Goal: Task Accomplishment & Management: Manage account settings

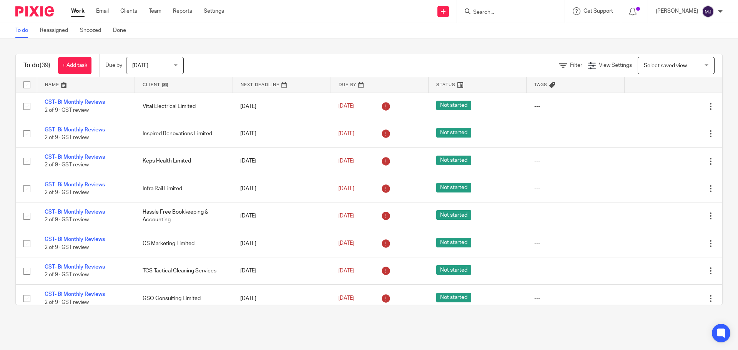
click at [154, 83] on link at bounding box center [184, 84] width 98 height 15
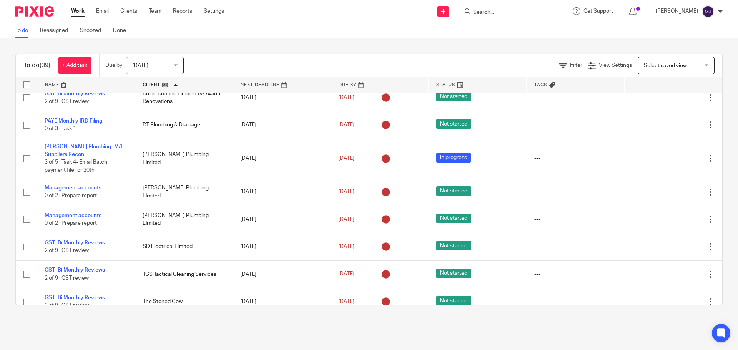
scroll to position [768, 0]
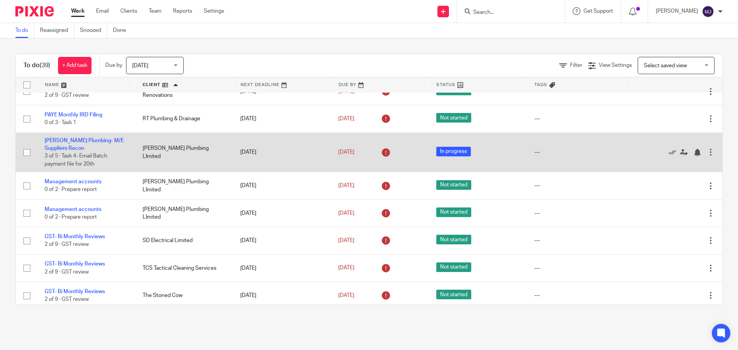
click at [76, 140] on td "Schneider Plumbing- M/E Suppliers Recon 3 of 5 · Task 4- Email Batch payment fi…" at bounding box center [86, 153] width 98 height 40
click at [77, 145] on link "[PERSON_NAME] Plumbing- M/E Suppliers Recon" at bounding box center [84, 144] width 79 height 13
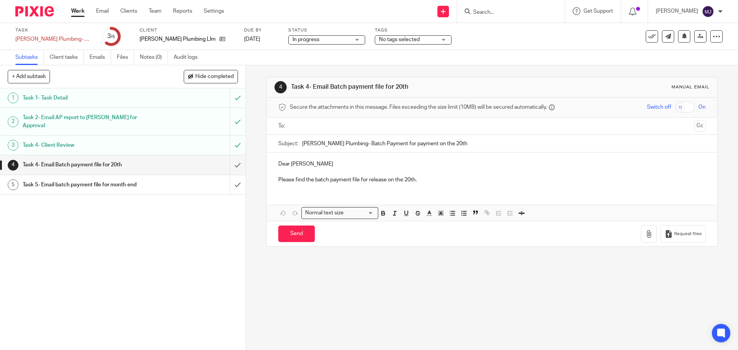
click at [308, 125] on input "text" at bounding box center [491, 126] width 398 height 9
click at [177, 222] on div "1 Task 1- Task Detail 2 Task 2- Email AP report to Tyronne for Approval 3 Task …" at bounding box center [122, 219] width 245 height 262
click at [184, 159] on div "Task 4- Email Batch payment file for 20th" at bounding box center [122, 165] width 199 height 12
click at [230, 156] on input "submit" at bounding box center [122, 164] width 245 height 19
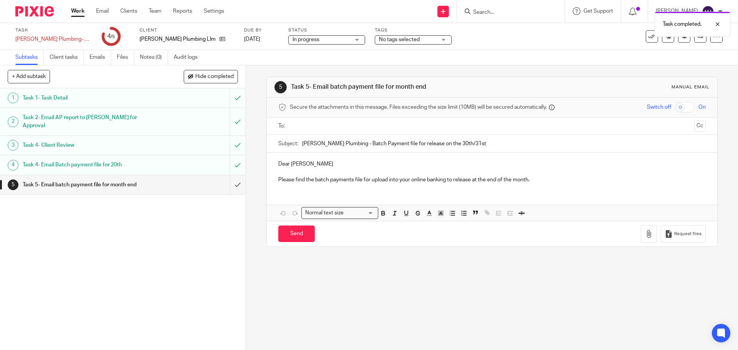
click at [315, 126] on input "text" at bounding box center [491, 126] width 398 height 9
click at [372, 128] on input "text" at bounding box center [524, 126] width 334 height 15
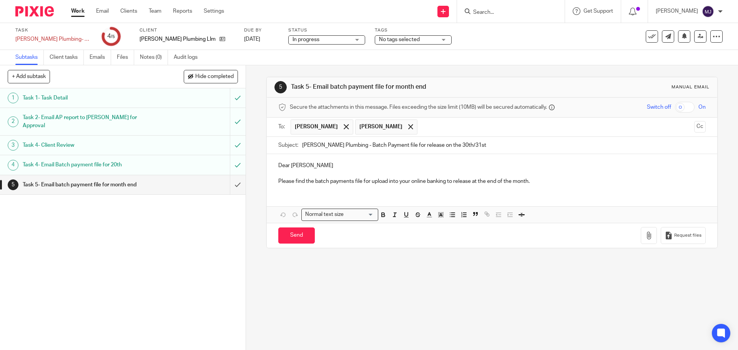
click at [481, 144] on input "Schneider Plumbing - Batch Payment file for release on the 30th/31st" at bounding box center [503, 145] width 403 height 17
drag, startPoint x: 481, startPoint y: 144, endPoint x: 442, endPoint y: 145, distance: 38.8
click at [442, 145] on input "Schneider Plumbing - Batch Payment file for release on the 30th/31st" at bounding box center [503, 145] width 403 height 17
click at [462, 145] on input "Schneider Plumbing - Batch Payment file for release on the 20th & 31st" at bounding box center [503, 145] width 403 height 17
type input "Schneider Plumbing - Batch Payment file for release on the 20th & 30/31st"
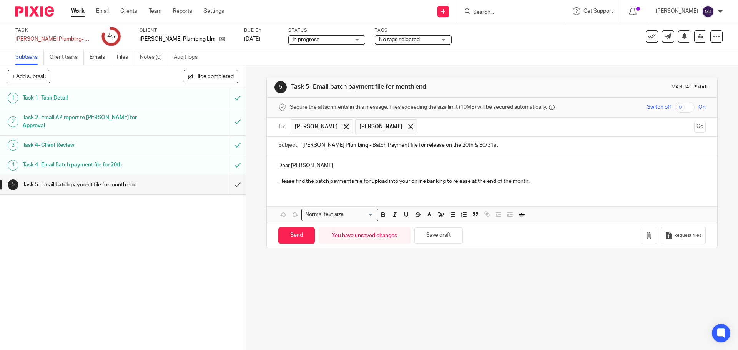
click at [541, 180] on p "Please find the batch payments file for upload into your online banking to rele…" at bounding box center [491, 181] width 427 height 8
drag, startPoint x: 534, startPoint y: 180, endPoint x: 472, endPoint y: 181, distance: 62.2
click at [472, 181] on p "Please find the batch payments file for upload into your online banking to rele…" at bounding box center [491, 181] width 427 height 8
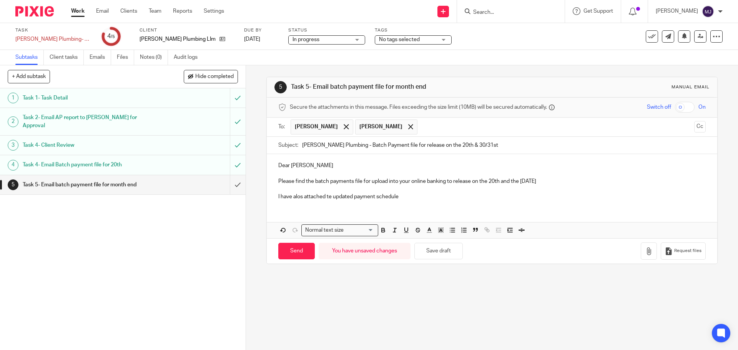
click at [297, 197] on p "I have alos attached te updated payment schedule" at bounding box center [491, 197] width 427 height 8
click at [326, 197] on p "I have also attached te updated payment schedule" at bounding box center [491, 197] width 427 height 8
click at [645, 250] on icon "button" at bounding box center [649, 251] width 8 height 8
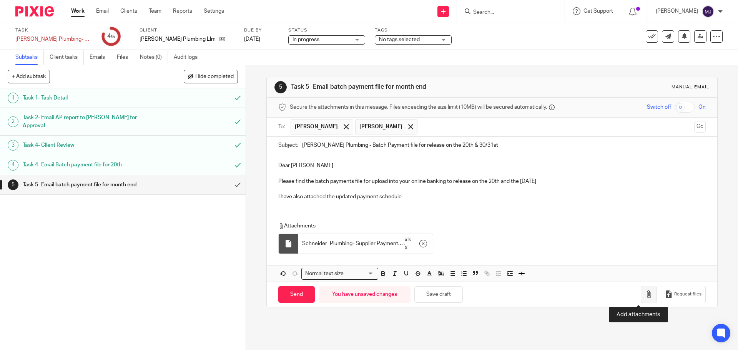
click at [645, 296] on icon "button" at bounding box center [649, 294] width 8 height 8
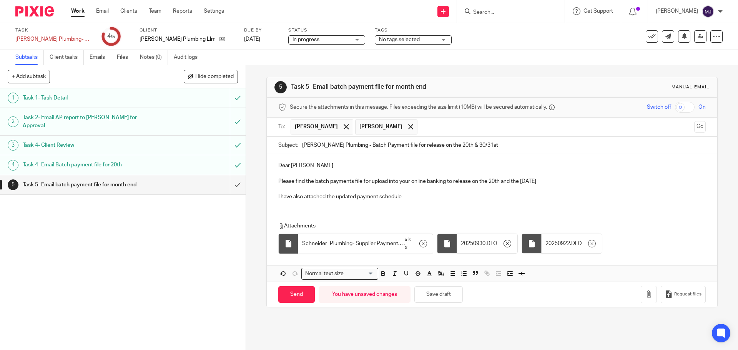
click at [403, 197] on p "I have also attached the updated payment schedule" at bounding box center [491, 197] width 427 height 8
click at [294, 295] on input "Send" at bounding box center [296, 294] width 36 height 17
type input "Sent"
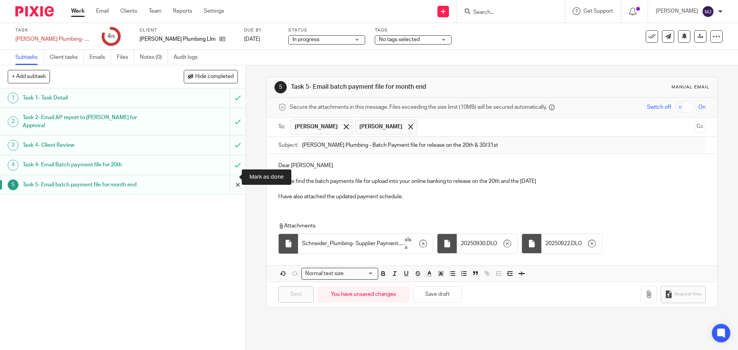
click at [230, 178] on input "submit" at bounding box center [122, 184] width 245 height 19
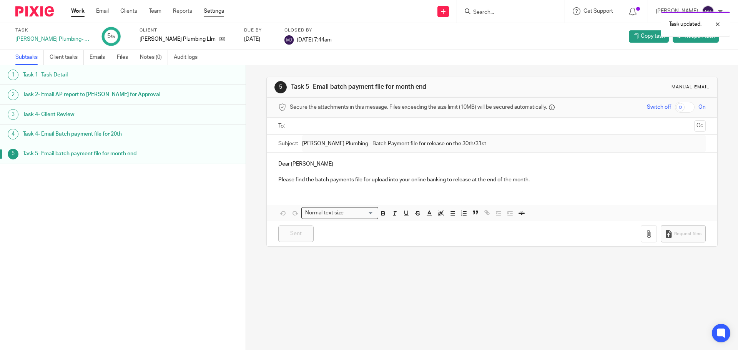
click at [212, 10] on link "Settings" at bounding box center [214, 11] width 20 height 8
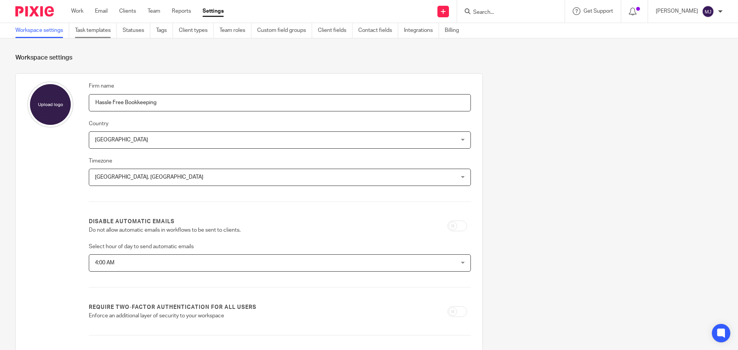
click at [92, 35] on link "Task templates" at bounding box center [96, 30] width 42 height 15
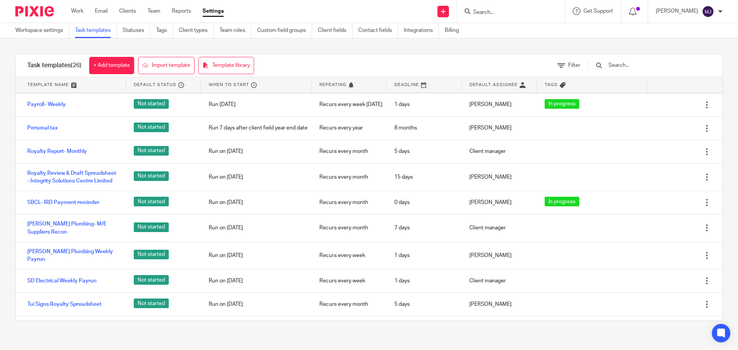
scroll to position [384, 0]
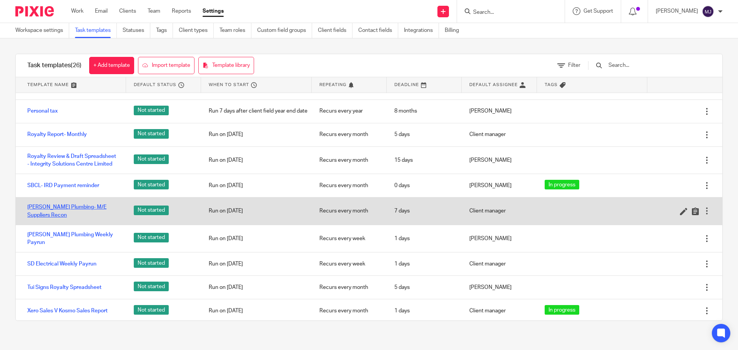
click at [88, 219] on link "[PERSON_NAME] Plumbing- M/E Suppliers Recon" at bounding box center [72, 211] width 91 height 16
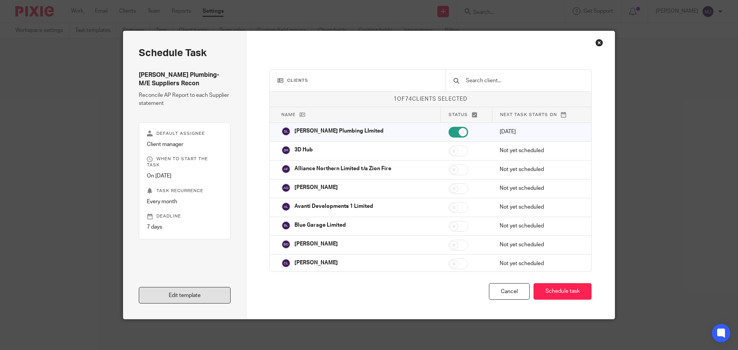
click at [185, 297] on link "Edit template" at bounding box center [185, 295] width 92 height 17
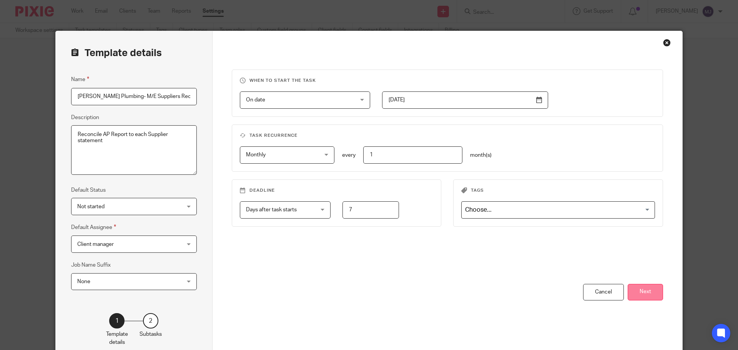
click at [652, 292] on button "Next" at bounding box center [644, 292] width 35 height 17
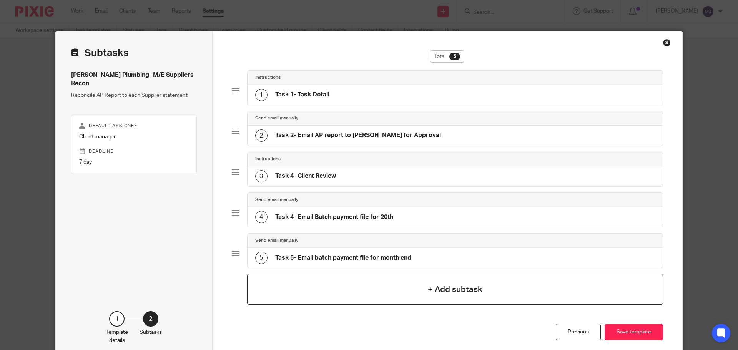
click at [402, 293] on div "+ Add subtask" at bounding box center [455, 289] width 416 height 31
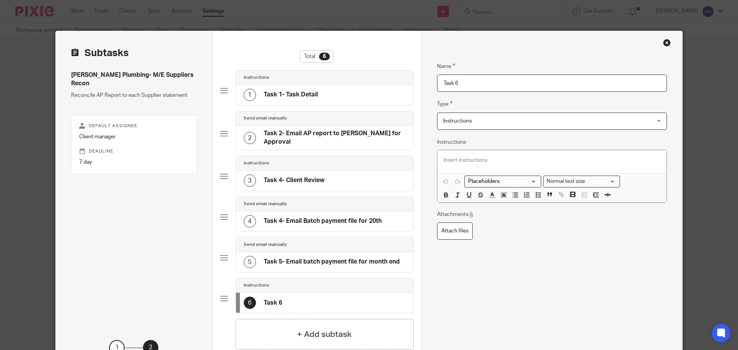
click at [478, 119] on span "Instructions" at bounding box center [532, 121] width 179 height 16
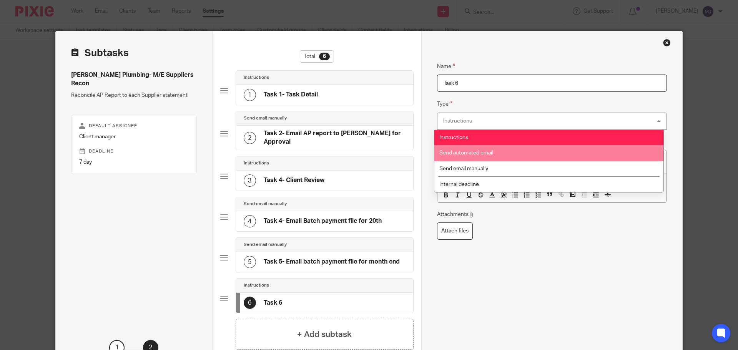
click at [498, 152] on li "Send automated email" at bounding box center [548, 153] width 229 height 16
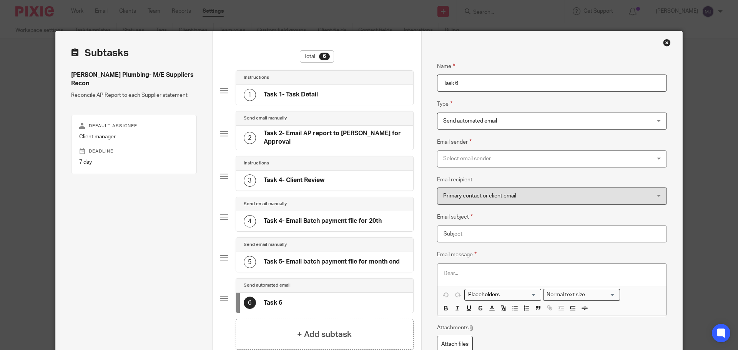
click at [498, 157] on div "Select email sender" at bounding box center [532, 159] width 179 height 16
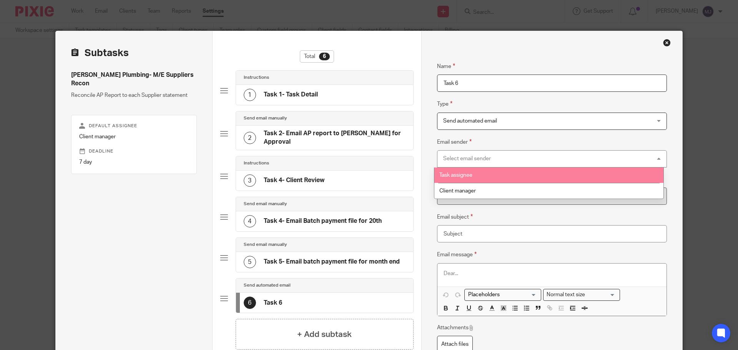
click at [498, 175] on li "Task assignee" at bounding box center [548, 176] width 229 height 16
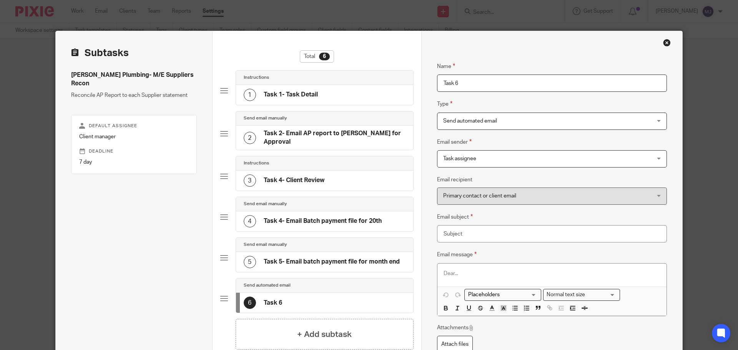
click at [498, 196] on span "Primary contact or client email" at bounding box center [479, 195] width 73 height 5
click at [466, 236] on input "Email subject" at bounding box center [552, 233] width 230 height 17
type input "P"
type input "Supplier Payment Reminder - month end"
click at [463, 271] on p at bounding box center [551, 274] width 217 height 8
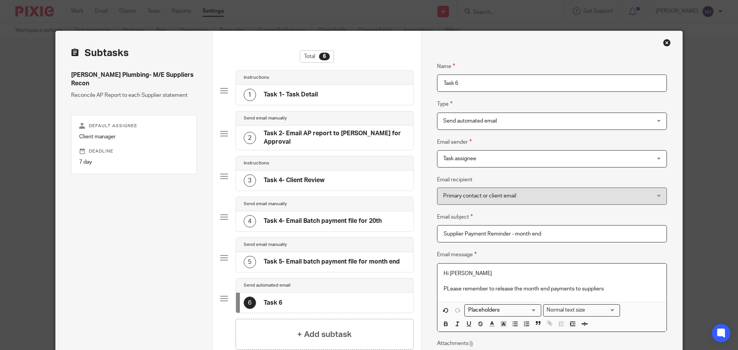
click at [448, 291] on p "PLease remember to release the month end payments to suppliers" at bounding box center [551, 289] width 217 height 8
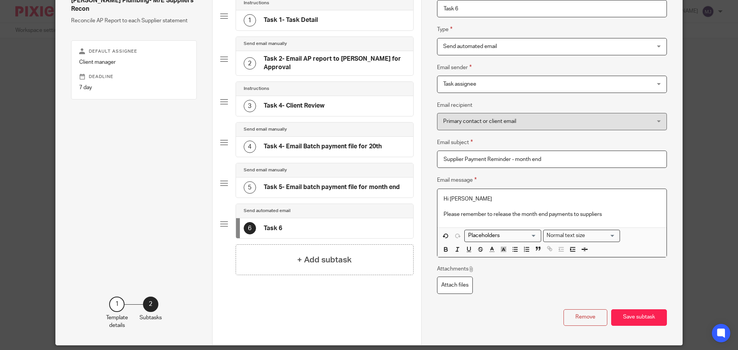
scroll to position [77, 0]
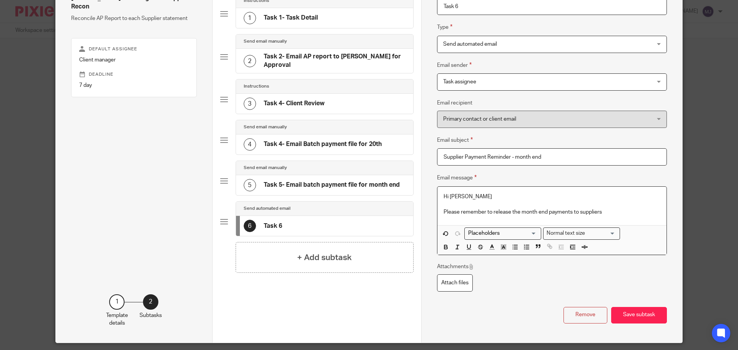
click at [603, 211] on p "Please remember to release the month end payments to suppliers" at bounding box center [551, 212] width 217 height 8
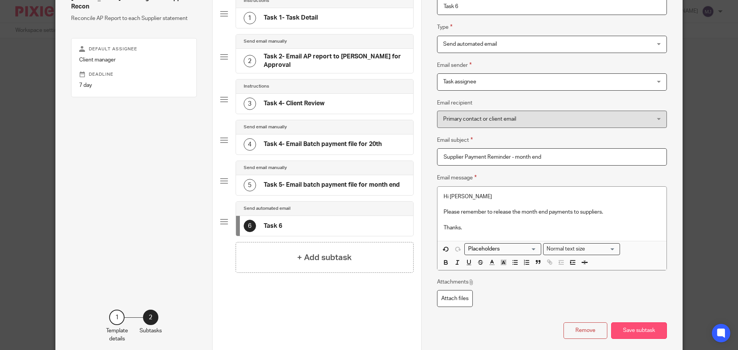
click at [650, 330] on button "Save subtask" at bounding box center [639, 330] width 56 height 17
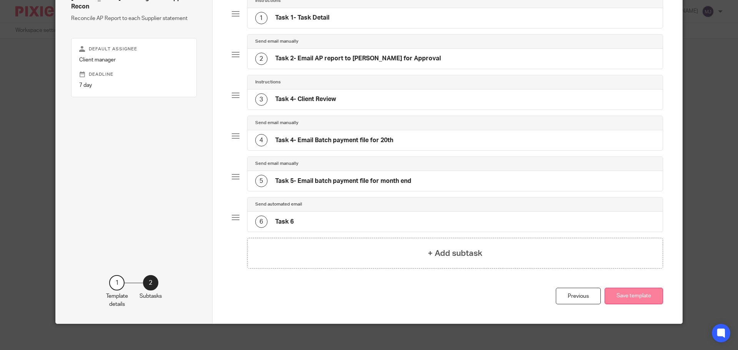
click at [632, 296] on button "Save template" at bounding box center [633, 296] width 58 height 17
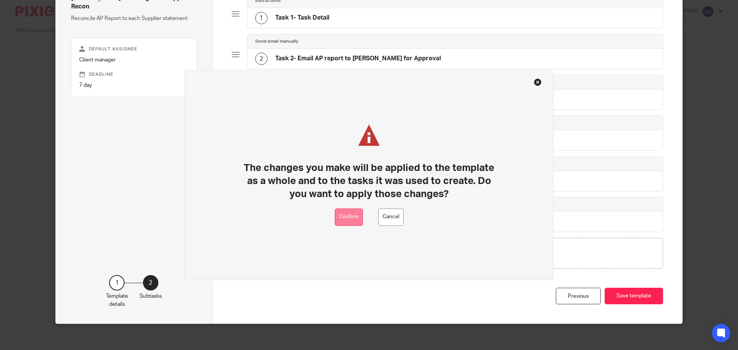
click at [352, 217] on button "Confirm" at bounding box center [349, 216] width 28 height 17
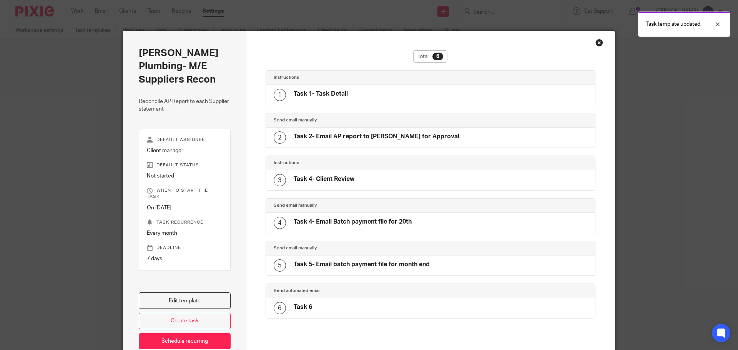
click at [685, 111] on div "Schneider Plumbing- M/E Suppliers Recon Reconcile AP Report to each Supplier st…" at bounding box center [369, 175] width 738 height 350
click at [718, 24] on div at bounding box center [711, 24] width 21 height 9
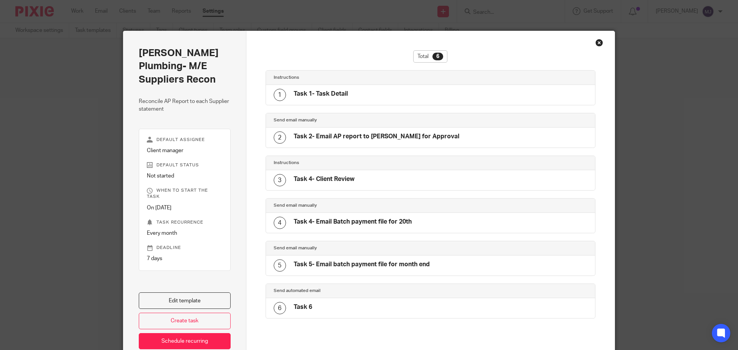
click at [599, 42] on div "Close this dialog window" at bounding box center [599, 43] width 8 height 8
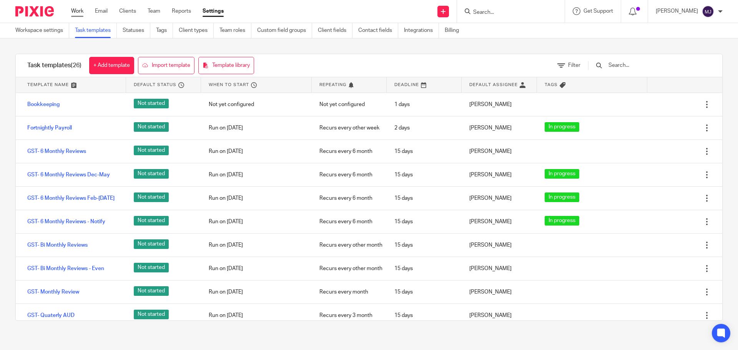
click at [80, 13] on link "Work" at bounding box center [77, 11] width 12 height 8
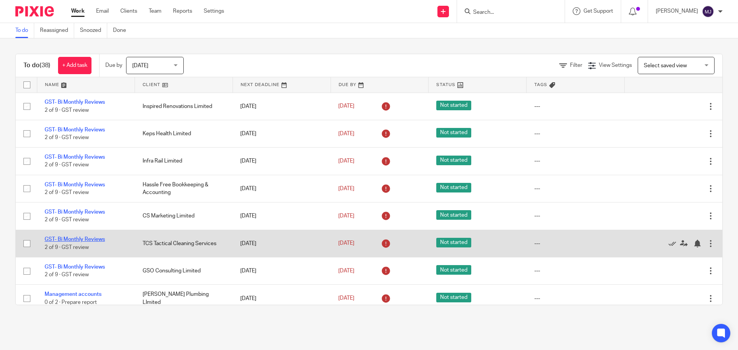
click at [93, 241] on link "GST- Bi Monthly Reviews" at bounding box center [75, 239] width 60 height 5
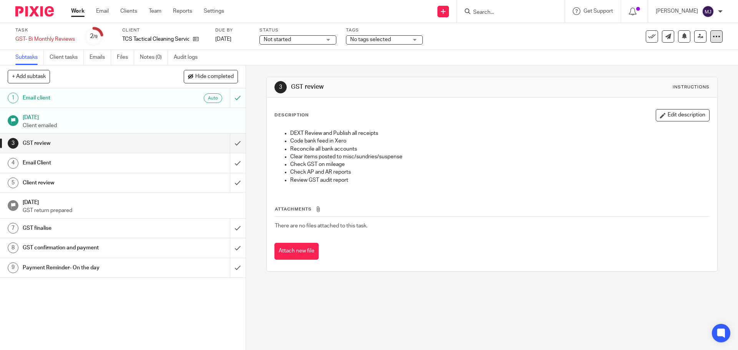
click at [712, 39] on icon at bounding box center [716, 37] width 8 height 8
click at [685, 98] on button "Delete" at bounding box center [680, 101] width 61 height 6
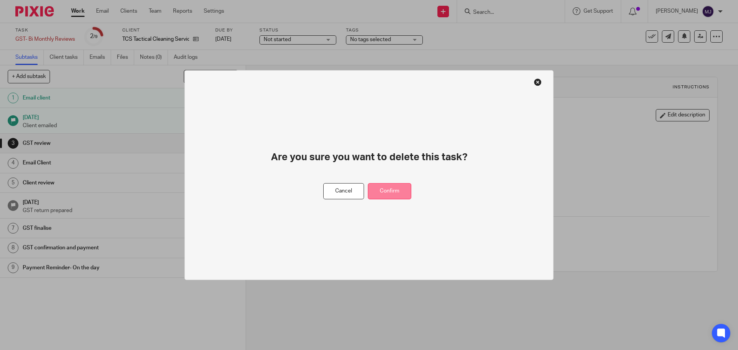
click at [393, 191] on button "Confirm" at bounding box center [389, 191] width 43 height 17
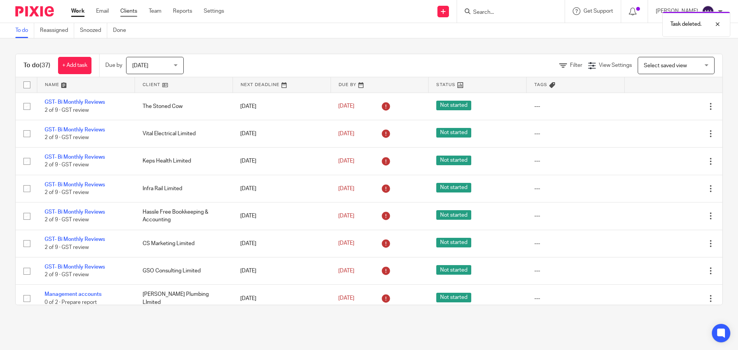
click at [133, 12] on link "Clients" at bounding box center [128, 11] width 17 height 8
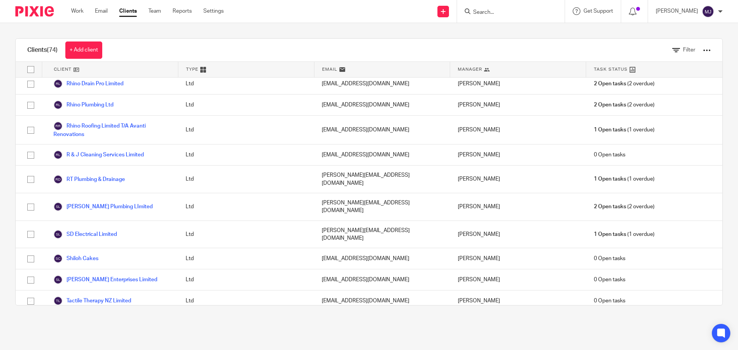
scroll to position [1229, 0]
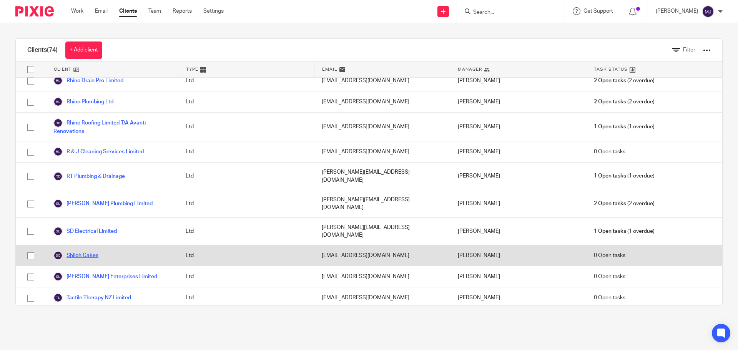
click at [93, 251] on link "Shiloh Cakes" at bounding box center [75, 255] width 45 height 9
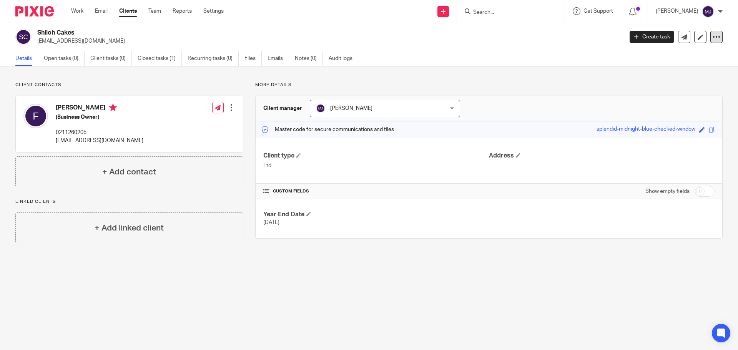
click at [712, 35] on icon at bounding box center [716, 37] width 8 height 8
click at [705, 77] on button "Archive client" at bounding box center [690, 78] width 43 height 10
click at [129, 10] on link "Clients" at bounding box center [128, 11] width 18 height 8
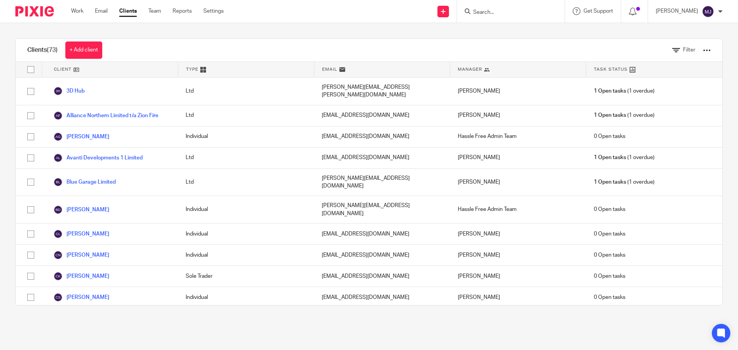
click at [515, 9] on input "Search" at bounding box center [506, 12] width 69 height 7
type input "tcs"
click at [517, 28] on link at bounding box center [536, 33] width 130 height 18
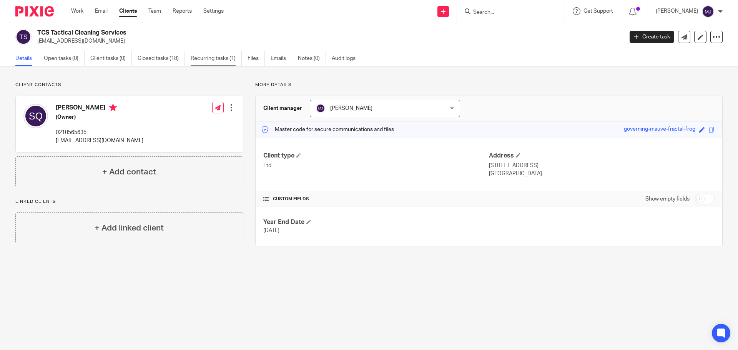
click at [214, 61] on link "Recurring tasks (1)" at bounding box center [216, 58] width 51 height 15
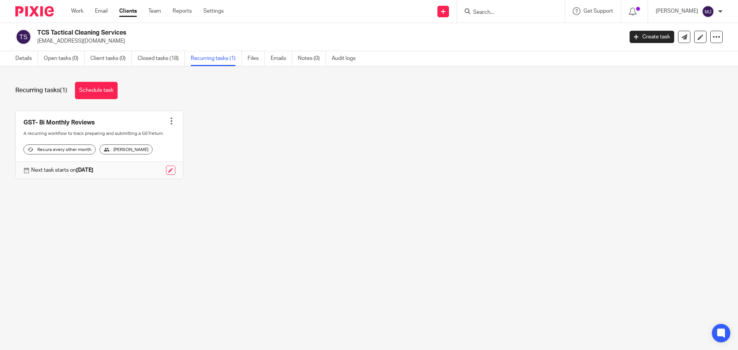
click at [169, 120] on div at bounding box center [172, 121] width 8 height 8
click at [149, 172] on span "Cancel schedule" at bounding box center [140, 169] width 40 height 5
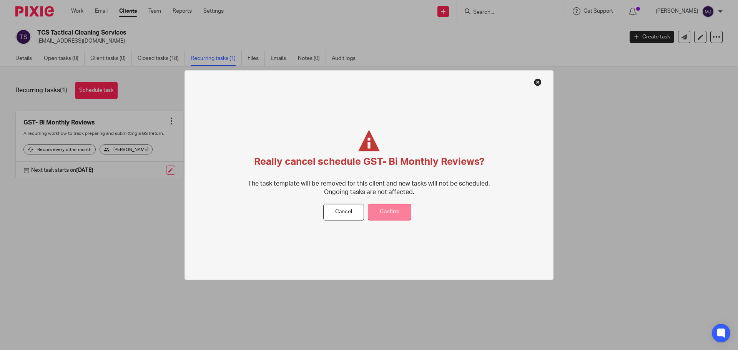
click at [401, 213] on button "Confirm" at bounding box center [389, 212] width 43 height 17
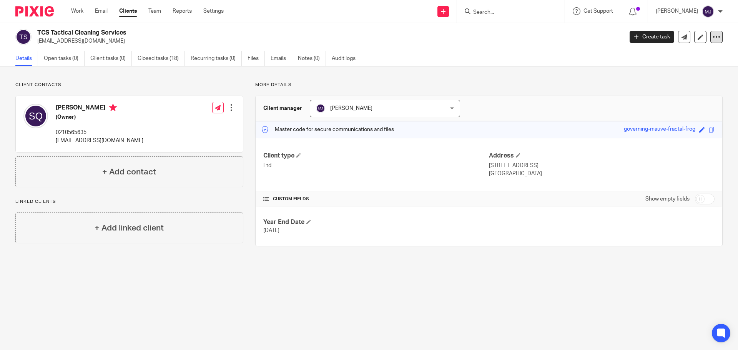
click at [712, 34] on icon at bounding box center [716, 37] width 8 height 8
click at [702, 77] on button "Archive client" at bounding box center [690, 78] width 43 height 10
